Goal: Task Accomplishment & Management: Use online tool/utility

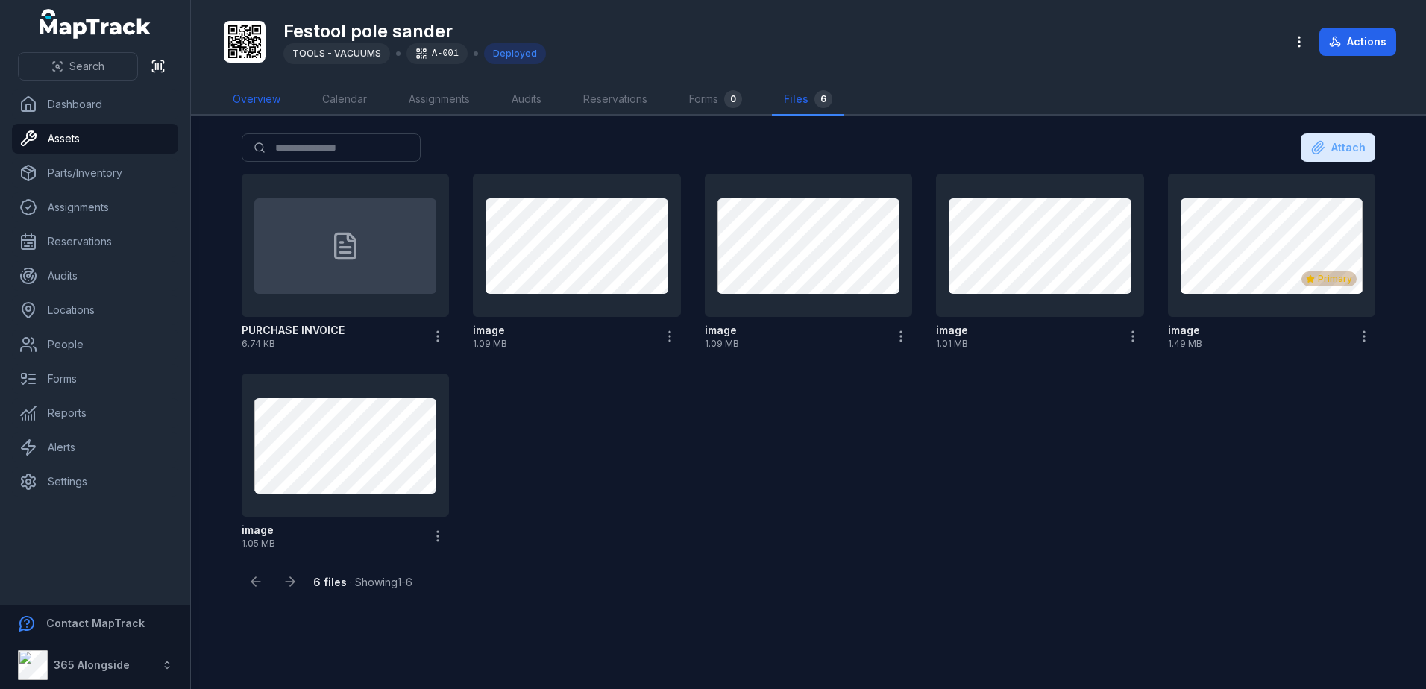
drag, startPoint x: 257, startPoint y: 96, endPoint x: 266, endPoint y: 96, distance: 9.7
click at [257, 96] on link "Overview" at bounding box center [257, 99] width 72 height 31
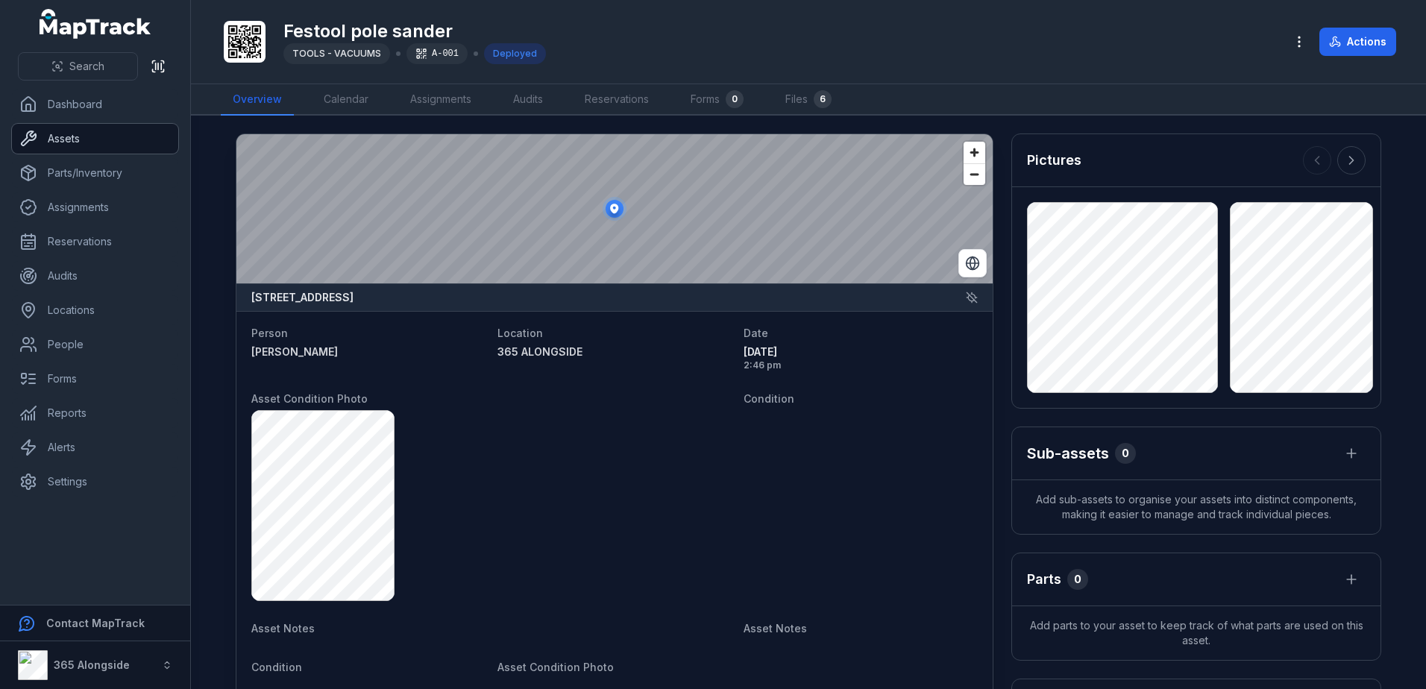
click at [69, 137] on link "Assets" at bounding box center [95, 139] width 166 height 30
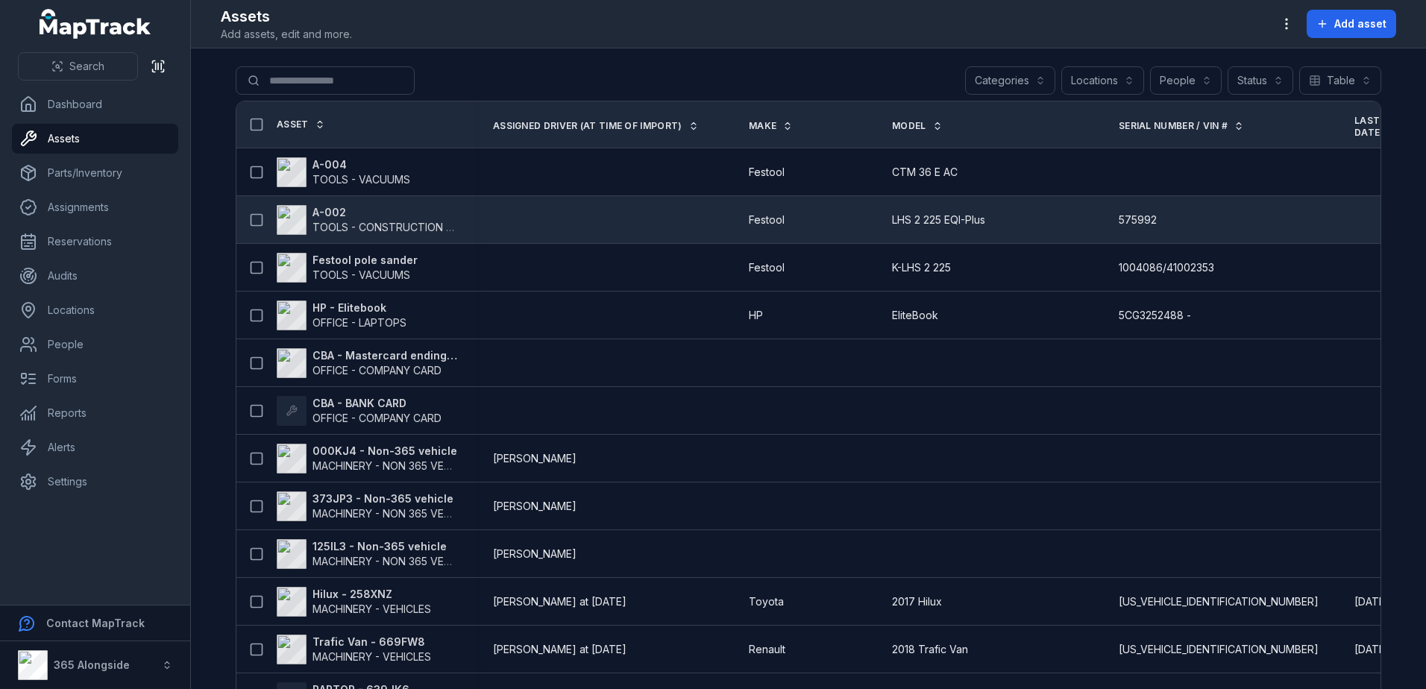
click at [342, 228] on span "TOOLS - CONSTRUCTION GENERAL (ACRO PROPS, HAND TOOLS, ETC)" at bounding box center [492, 227] width 358 height 13
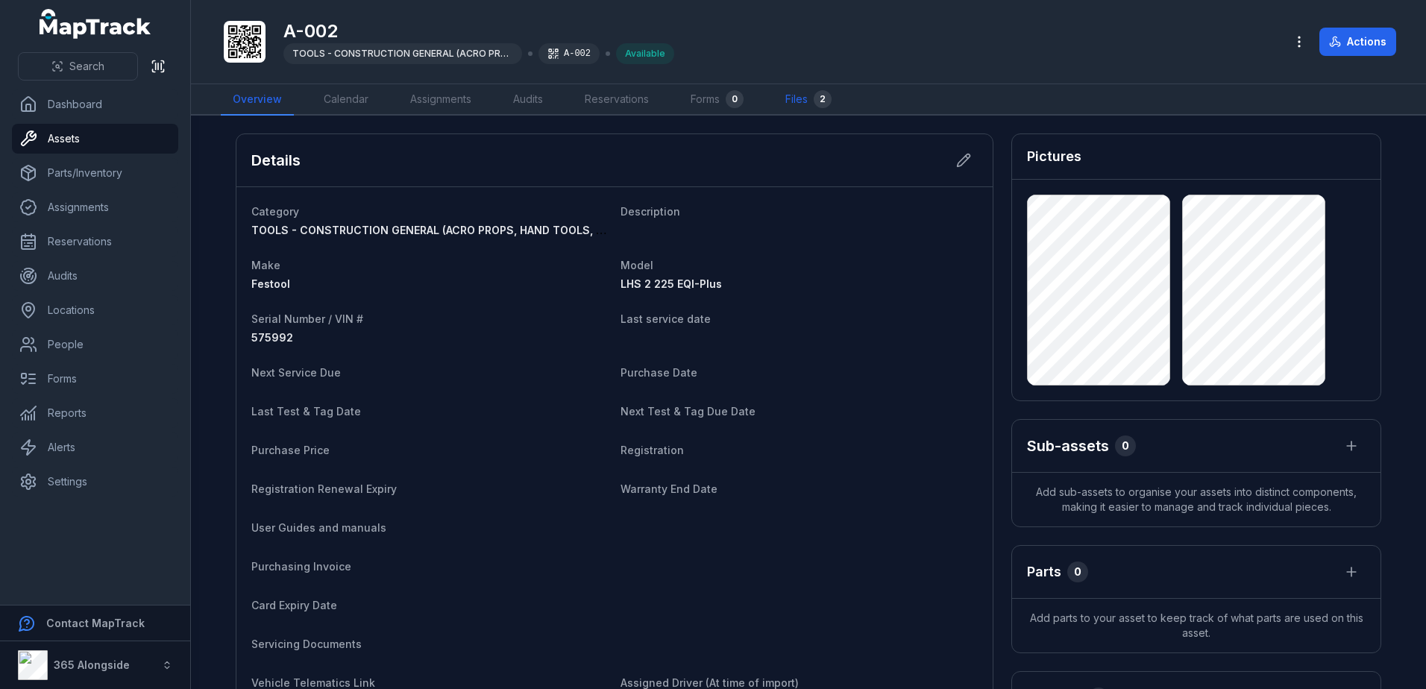
click at [800, 94] on link "Files 2" at bounding box center [809, 99] width 70 height 31
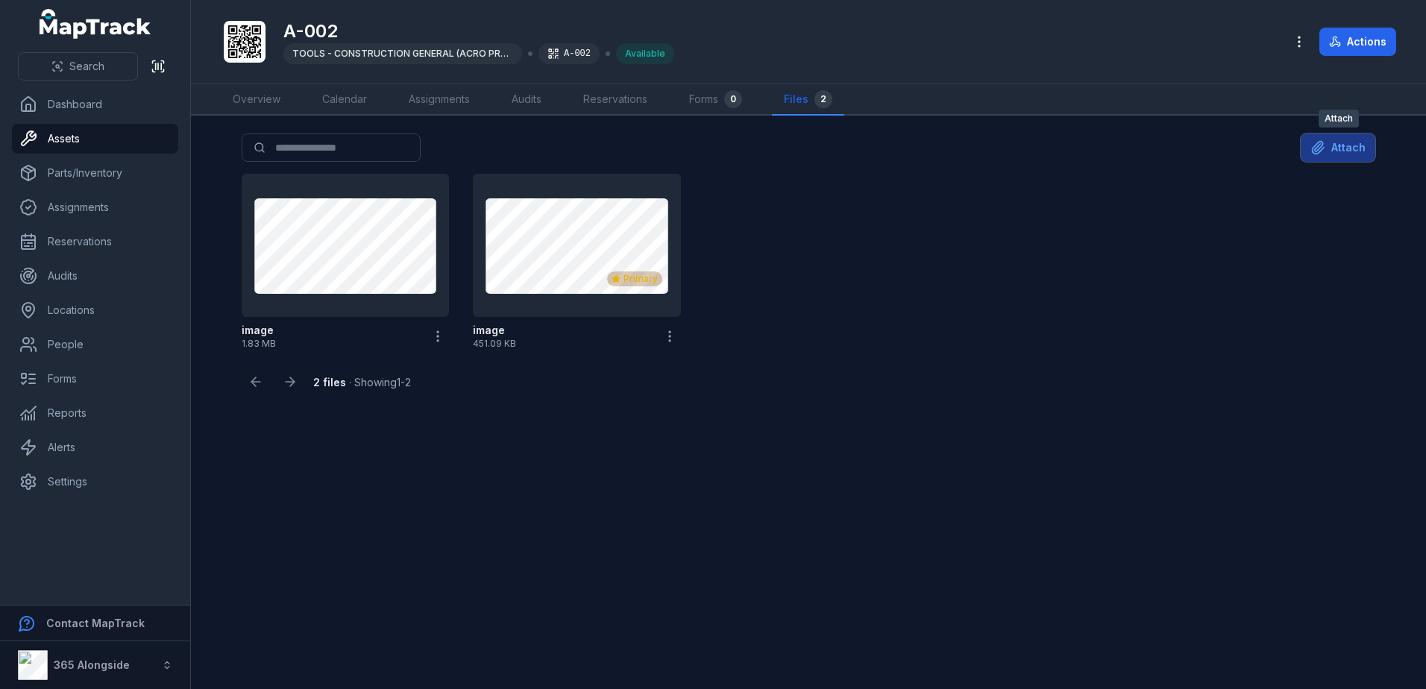
click at [1326, 142] on icon at bounding box center [1318, 147] width 15 height 15
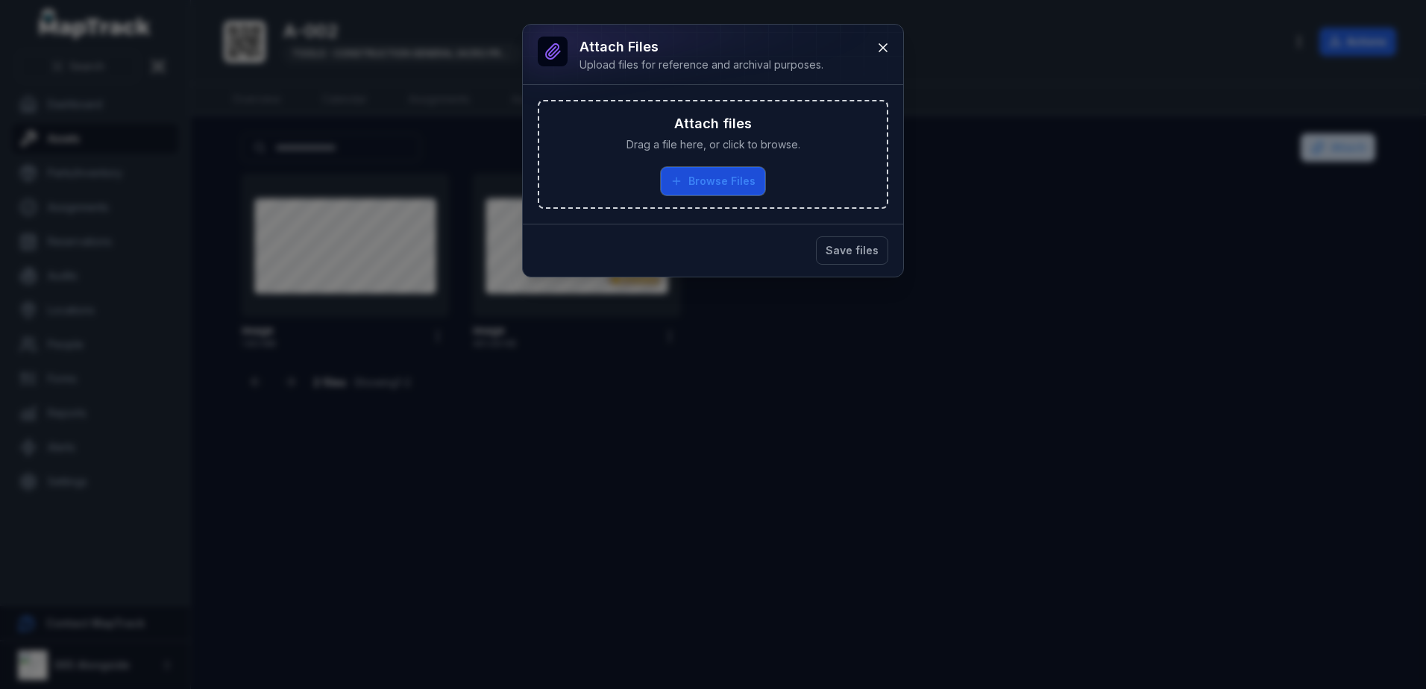
click at [701, 172] on button "Browse Files" at bounding box center [713, 181] width 104 height 28
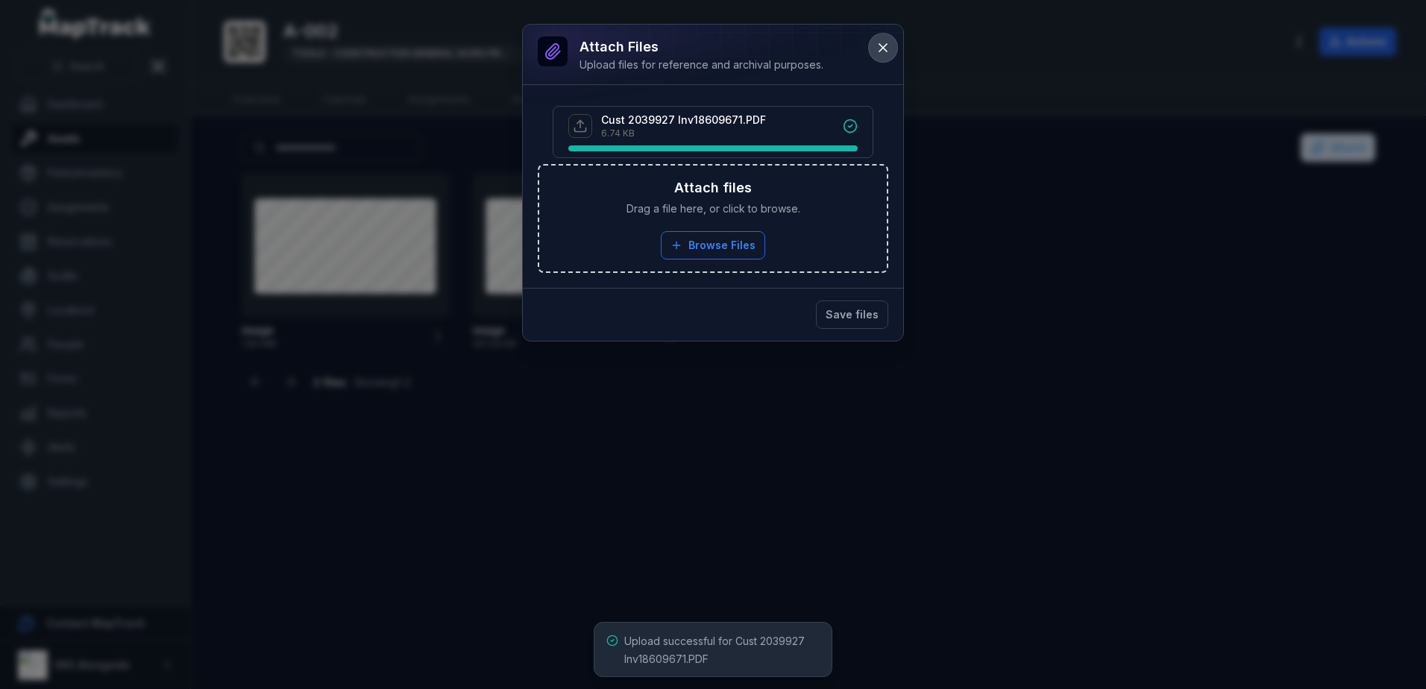
click at [881, 48] on icon at bounding box center [883, 47] width 15 height 15
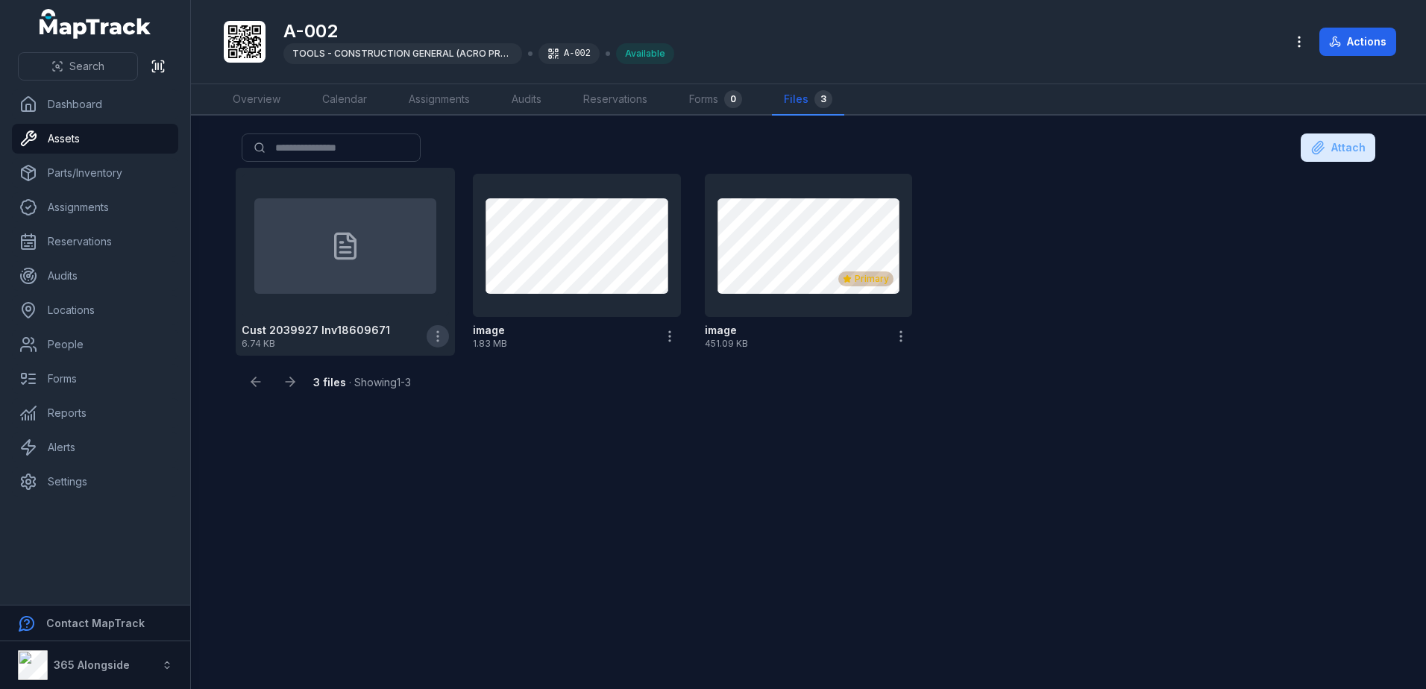
click at [445, 331] on icon "button" at bounding box center [437, 336] width 15 height 15
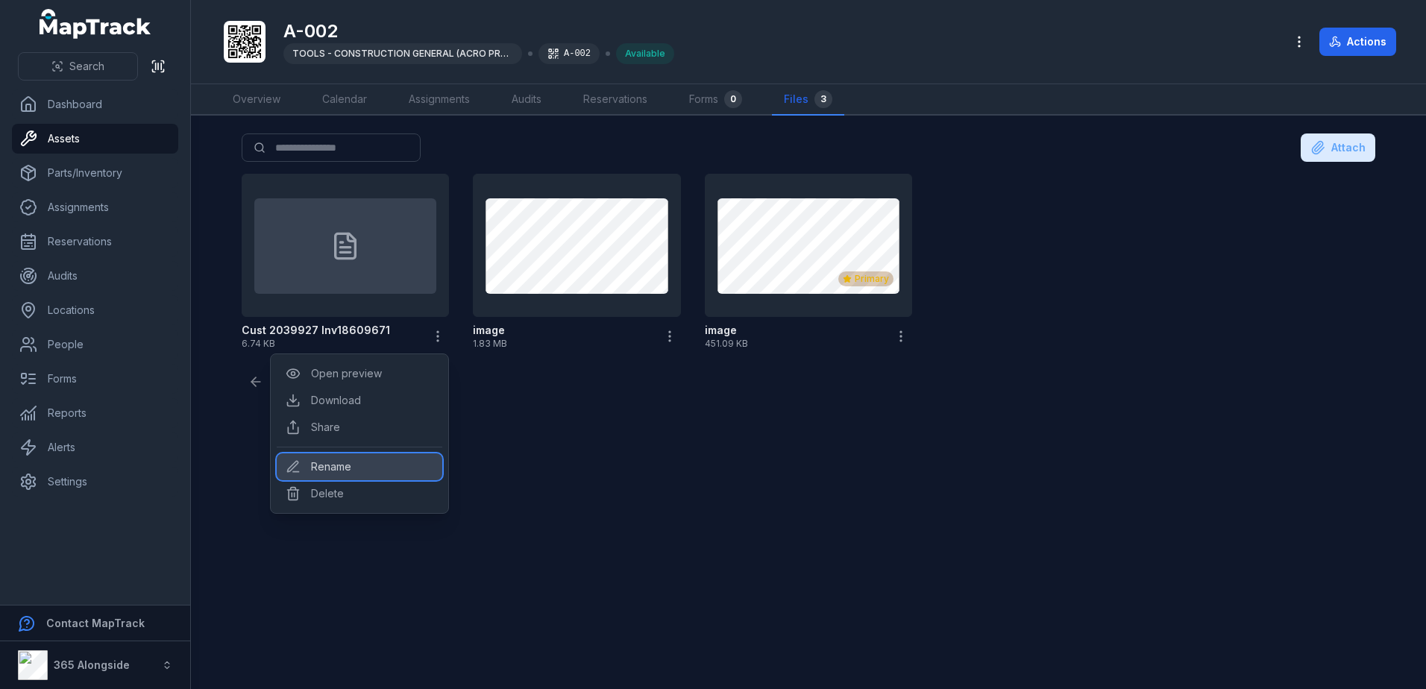
click at [335, 471] on div "Rename" at bounding box center [360, 467] width 166 height 27
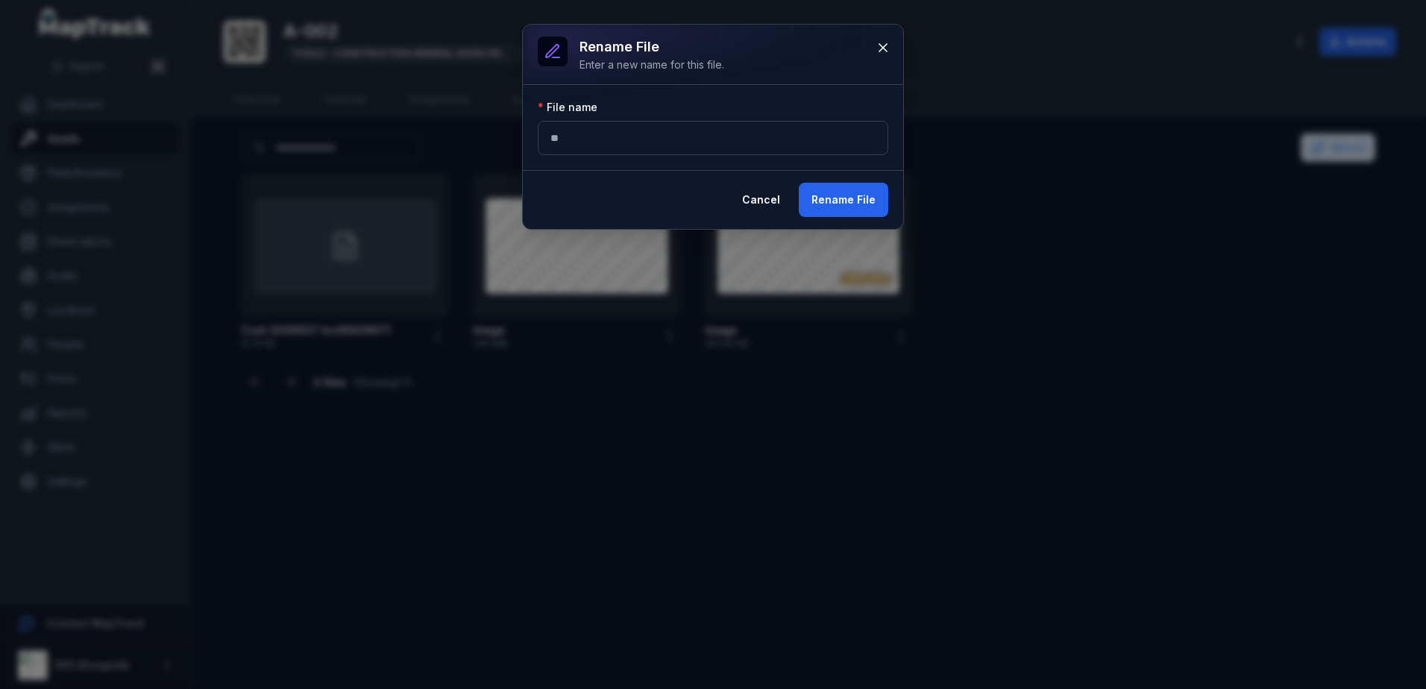
type input "*"
click at [842, 210] on button "Rename File" at bounding box center [844, 200] width 90 height 34
type input "**********"
